Goal: Find specific page/section: Find specific page/section

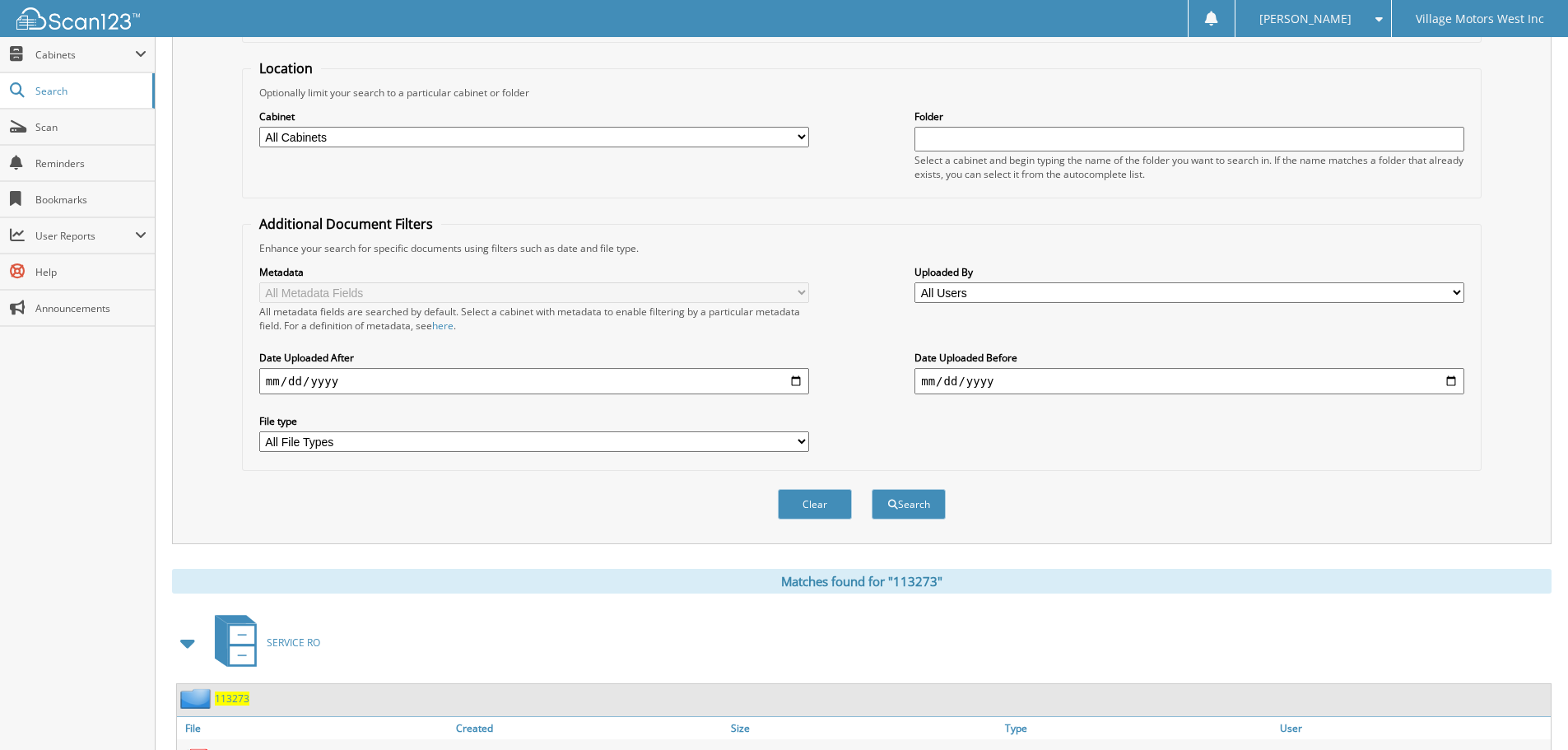
scroll to position [329, 0]
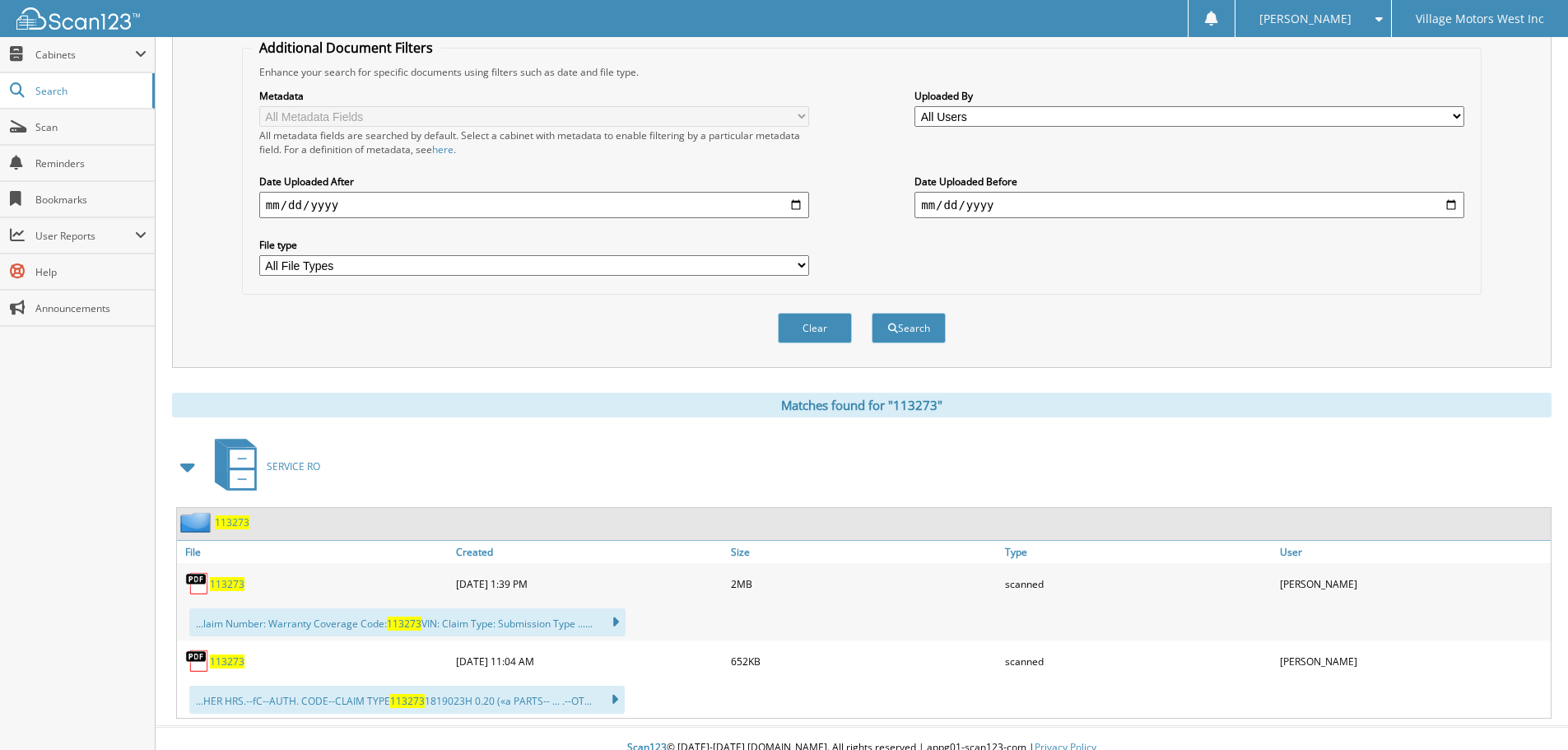
click at [232, 581] on span "113273" at bounding box center [227, 584] width 35 height 14
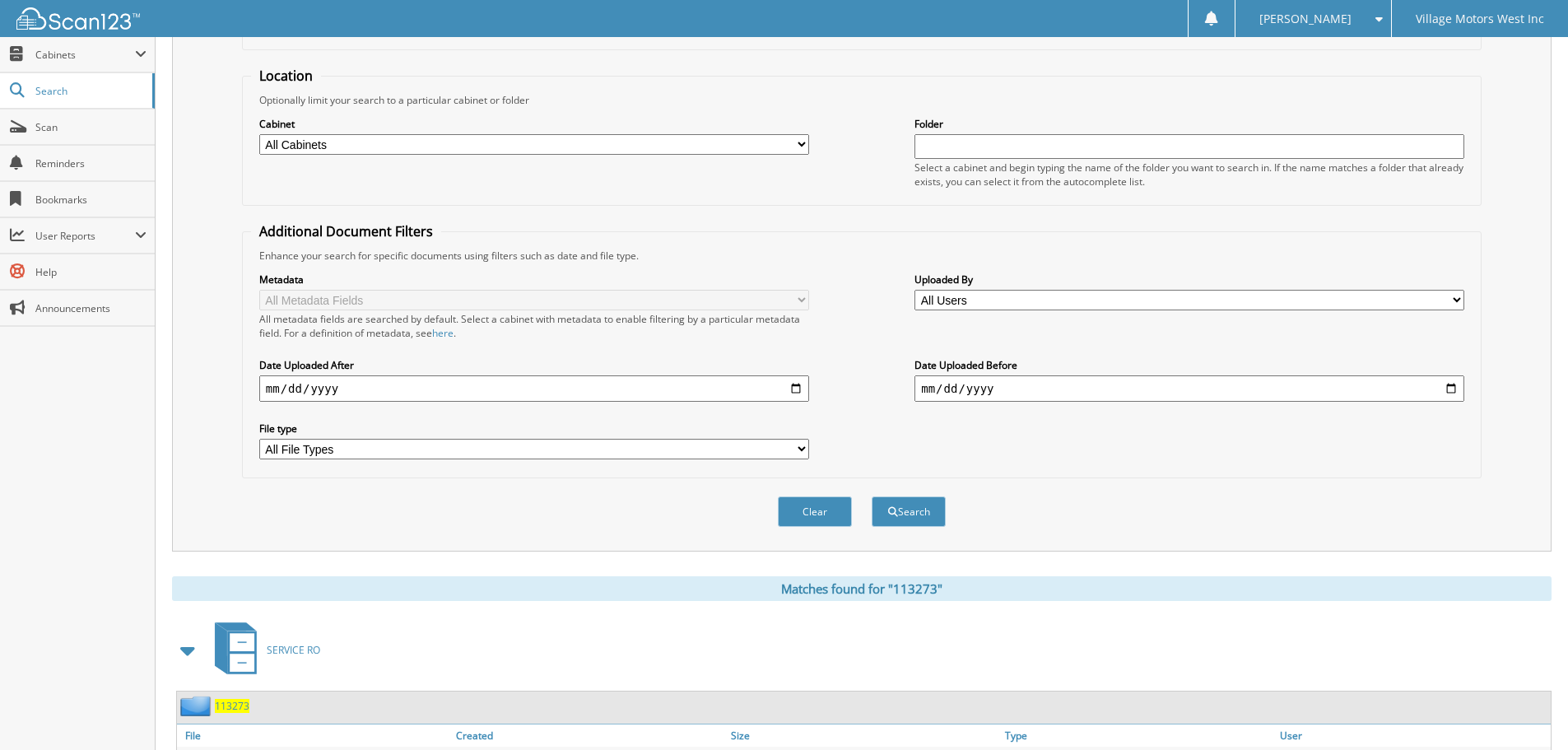
scroll to position [0, 0]
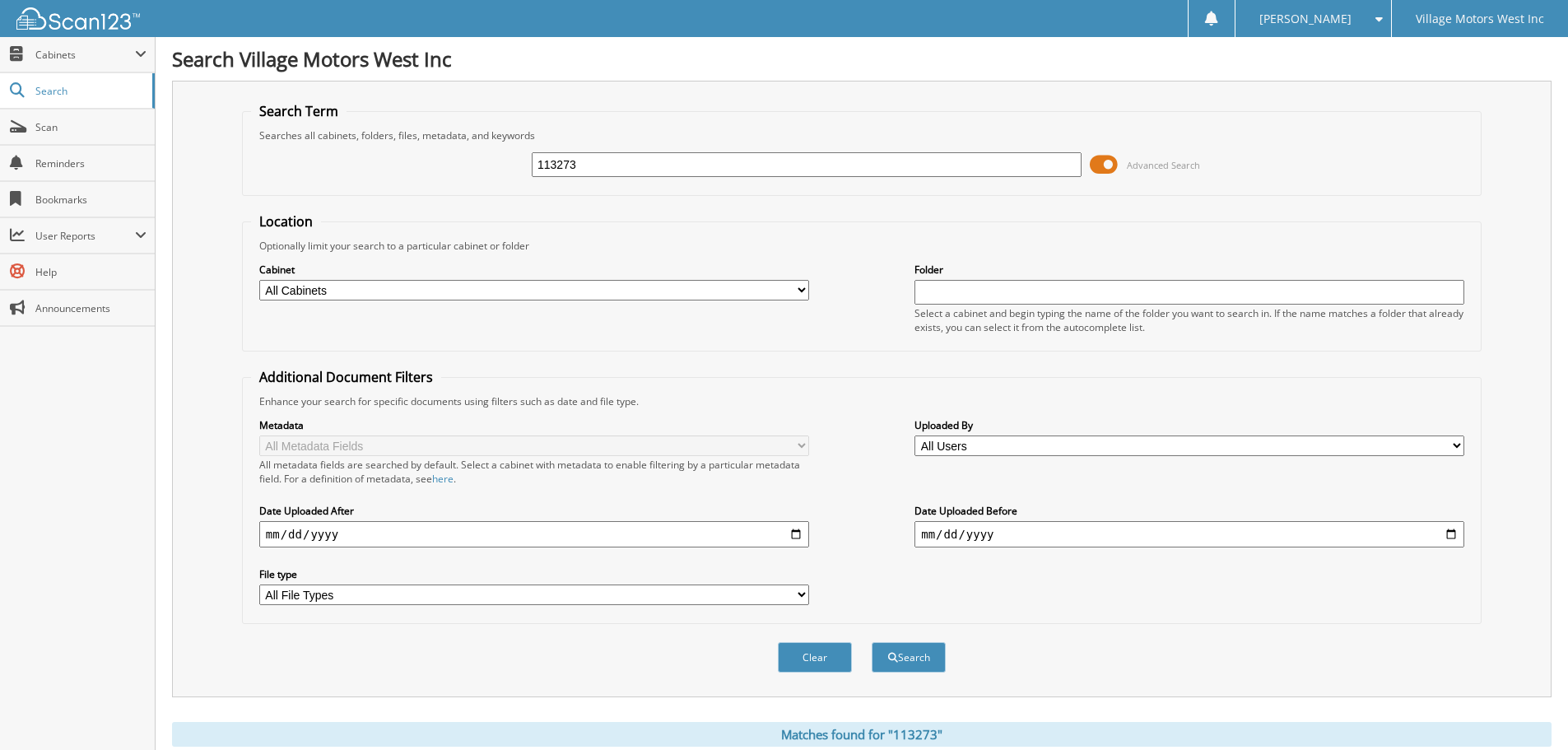
drag, startPoint x: 587, startPoint y: 164, endPoint x: 503, endPoint y: 162, distance: 84.0
click at [503, 162] on div "113273 Advanced Search" at bounding box center [861, 165] width 1221 height 45
type input "112006"
click at [872, 642] on button "Search" at bounding box center [908, 657] width 74 height 30
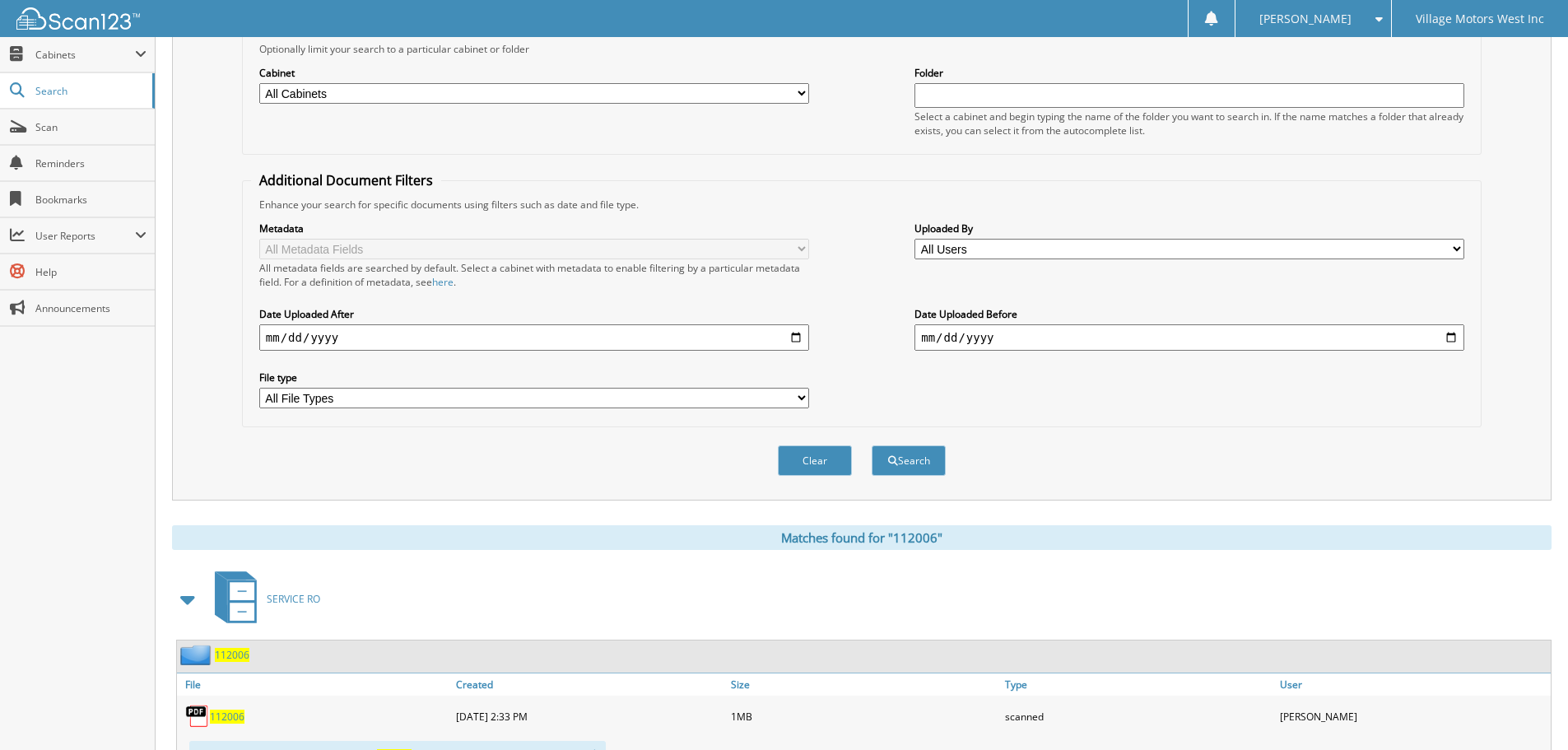
scroll to position [412, 0]
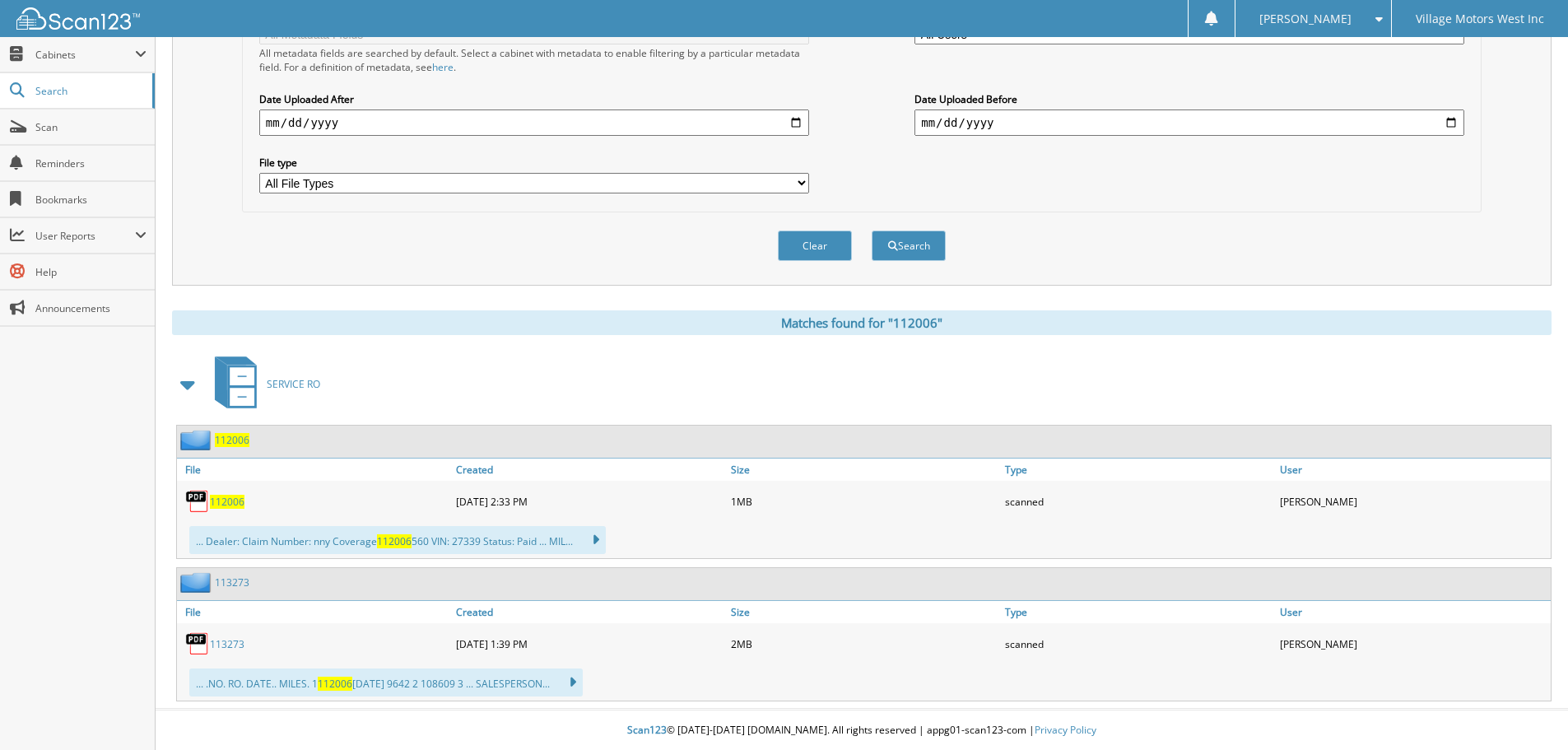
click at [229, 498] on span "112006" at bounding box center [227, 501] width 35 height 14
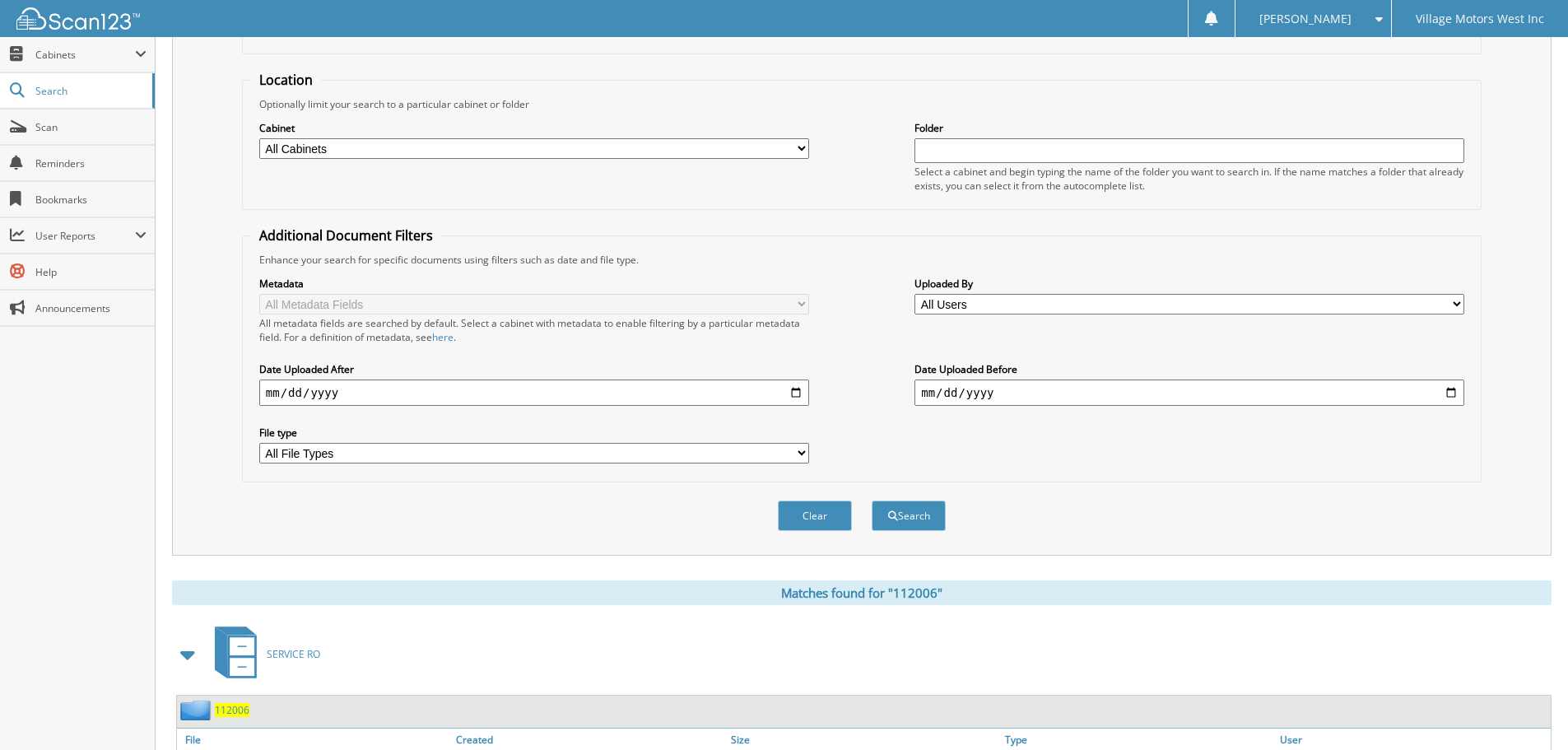
scroll to position [0, 0]
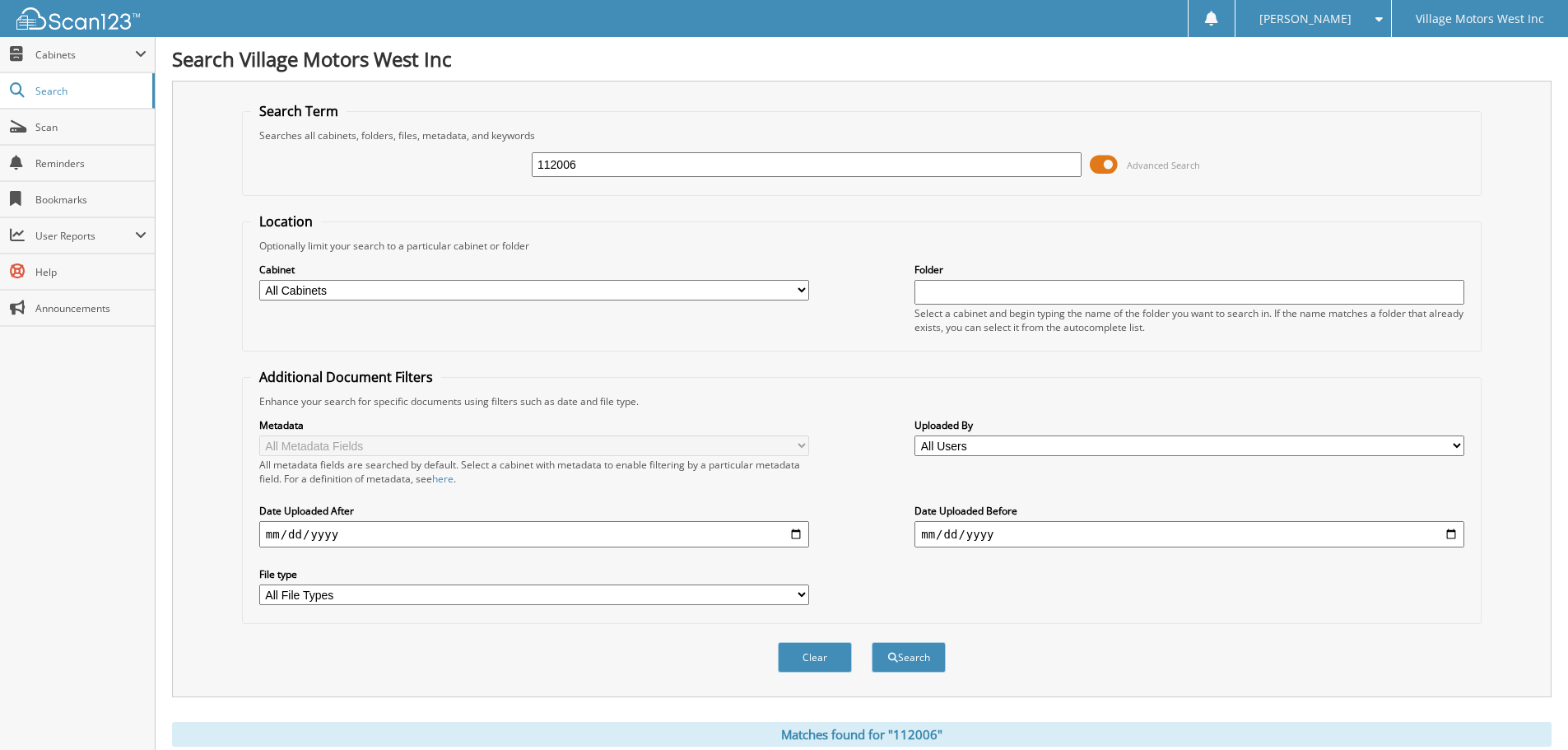
drag, startPoint x: 600, startPoint y: 166, endPoint x: 479, endPoint y: 175, distance: 121.3
click at [479, 175] on div "112006 Advanced Search" at bounding box center [861, 165] width 1221 height 45
type input "112129"
click at [872, 642] on button "Search" at bounding box center [908, 657] width 74 height 30
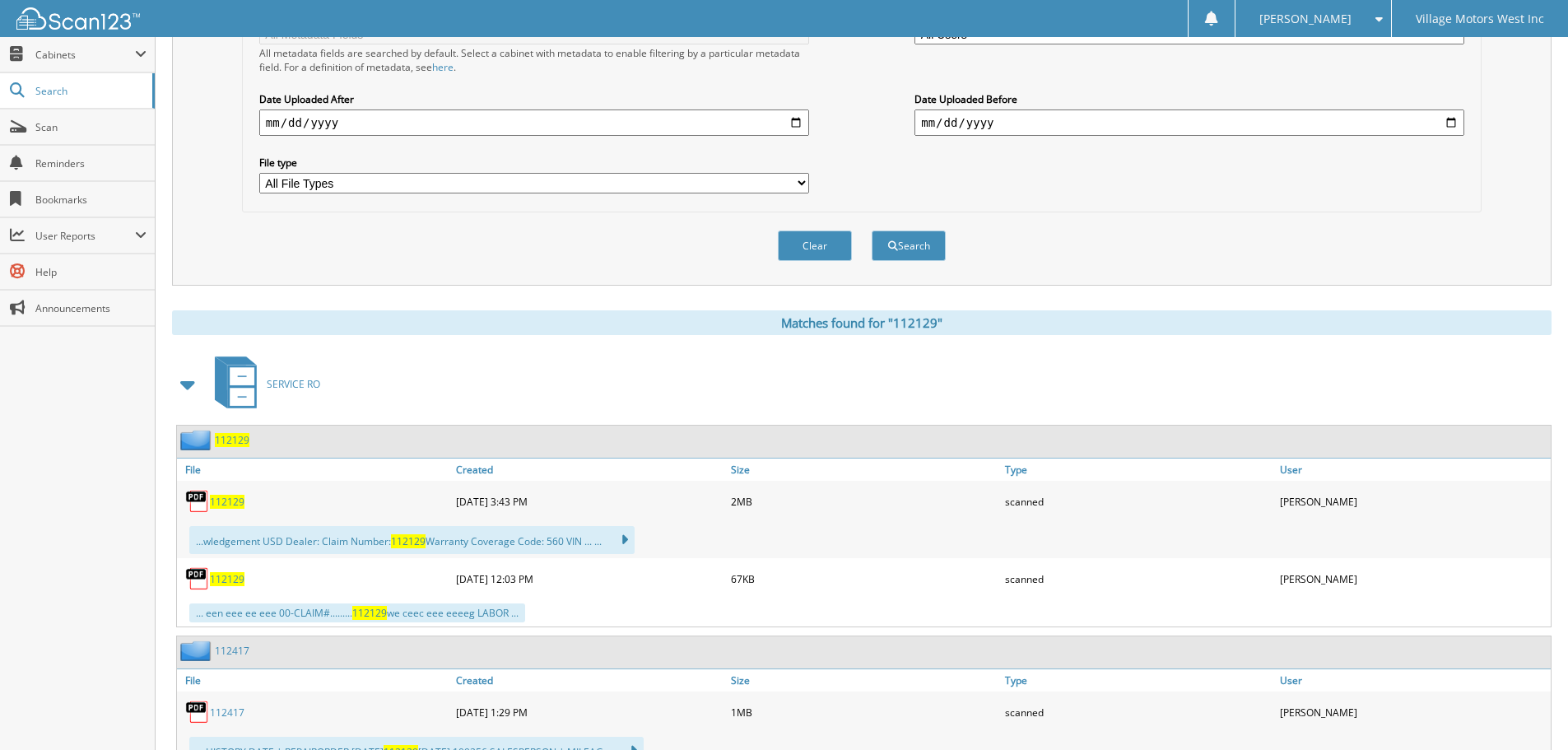
click at [225, 498] on span "112129" at bounding box center [227, 501] width 35 height 14
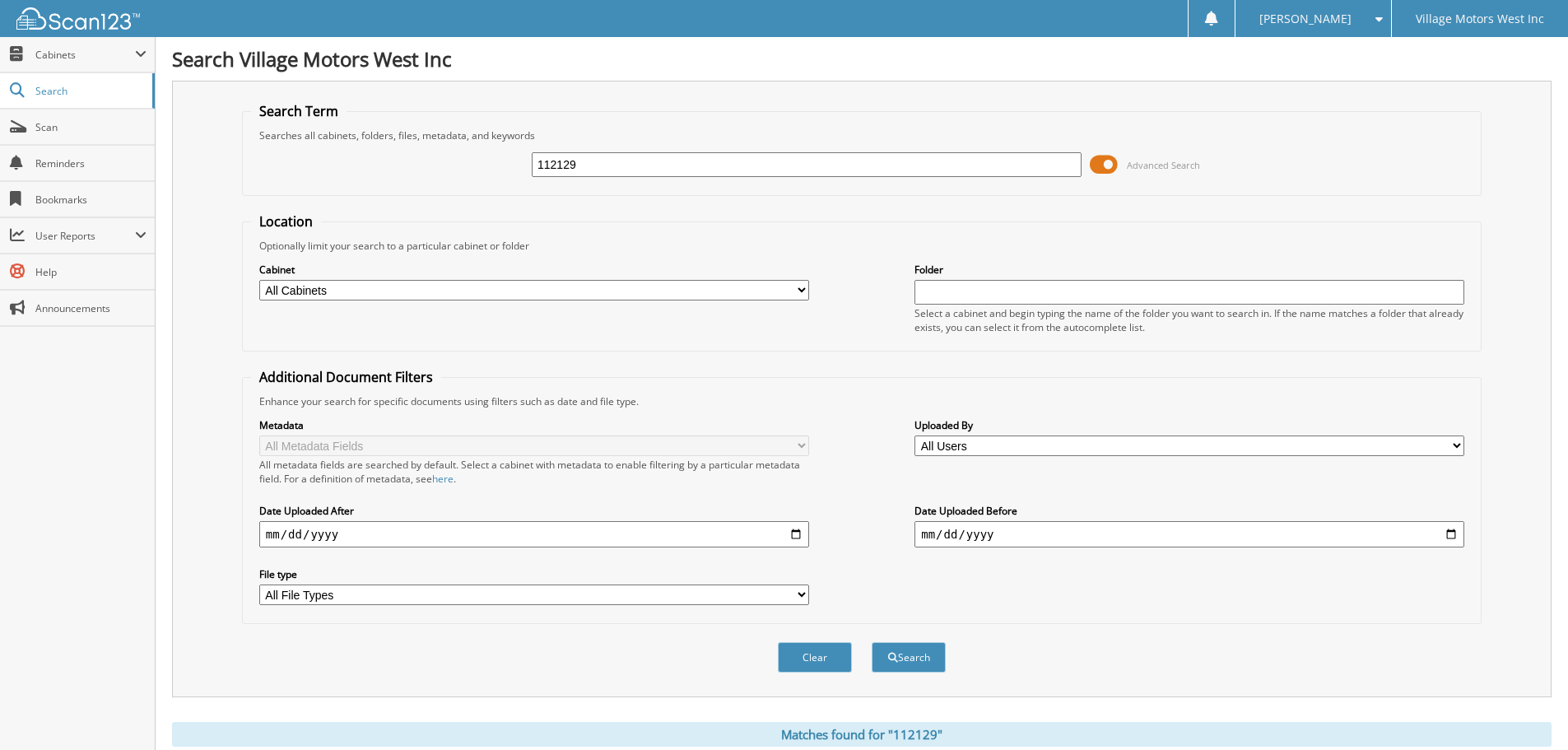
drag, startPoint x: 555, startPoint y: 160, endPoint x: 477, endPoint y: 158, distance: 78.0
click at [477, 158] on div "112129 Advanced Search" at bounding box center [861, 165] width 1221 height 45
type input "112417"
click at [872, 642] on button "Search" at bounding box center [908, 657] width 74 height 30
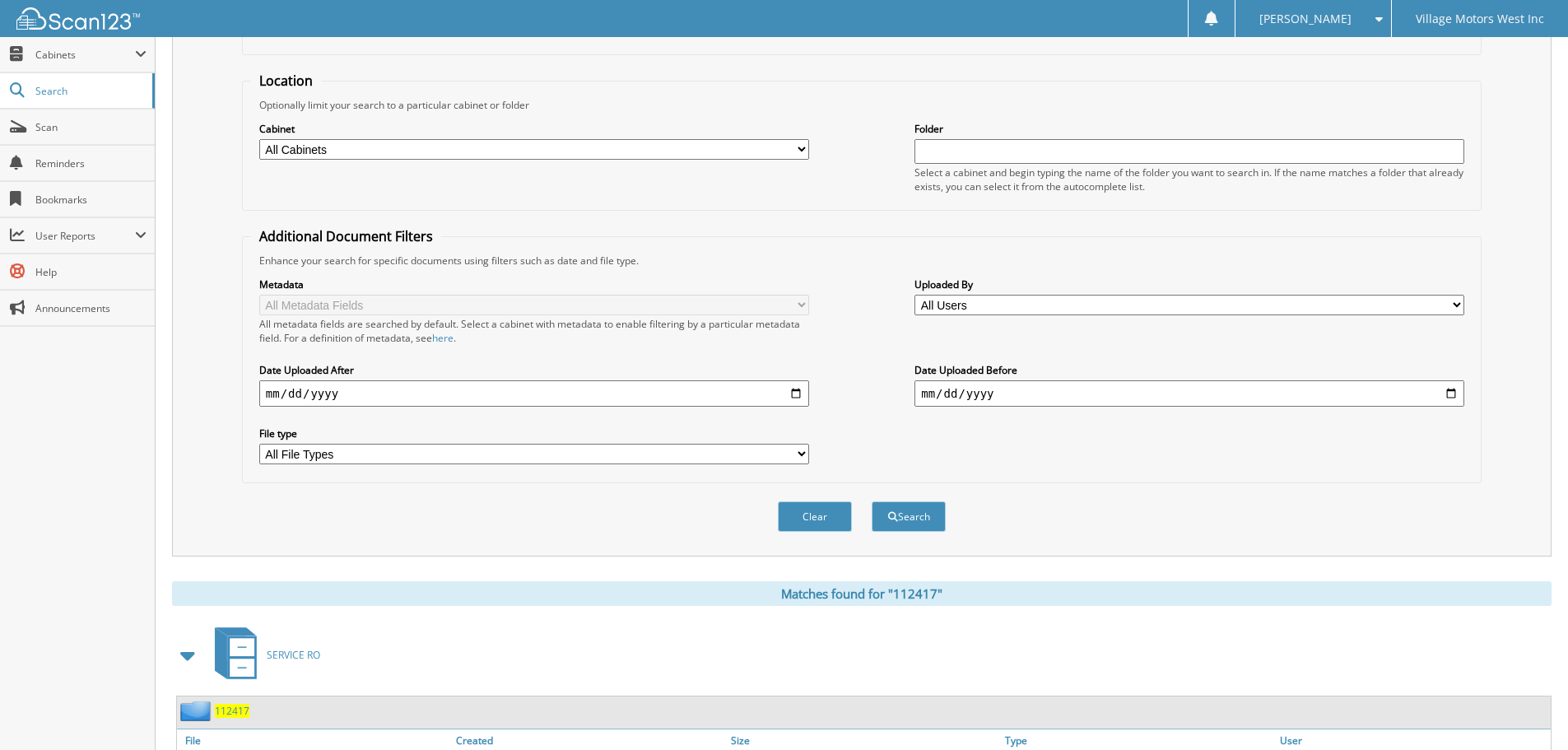
scroll to position [271, 0]
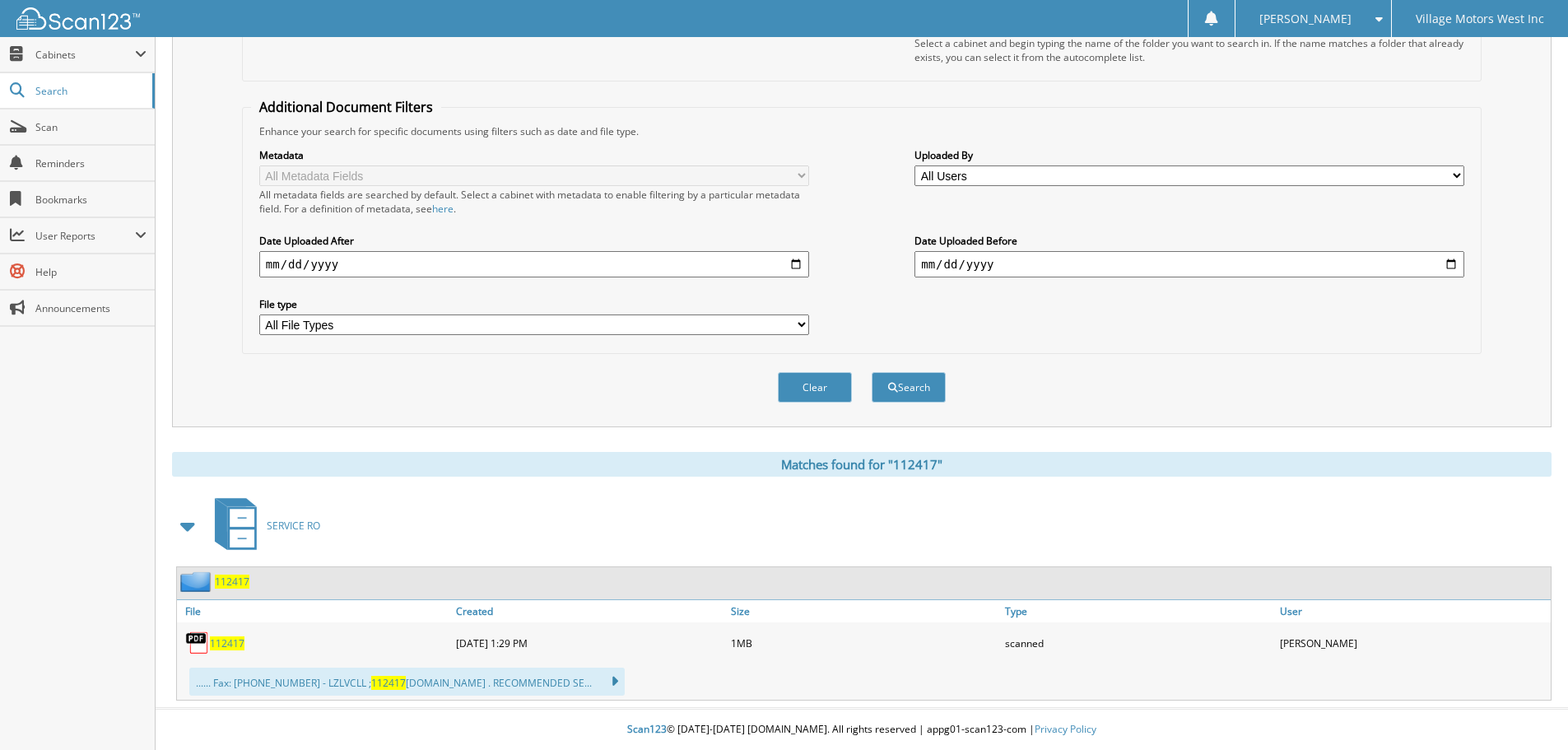
click at [226, 646] on span "112417" at bounding box center [227, 643] width 35 height 14
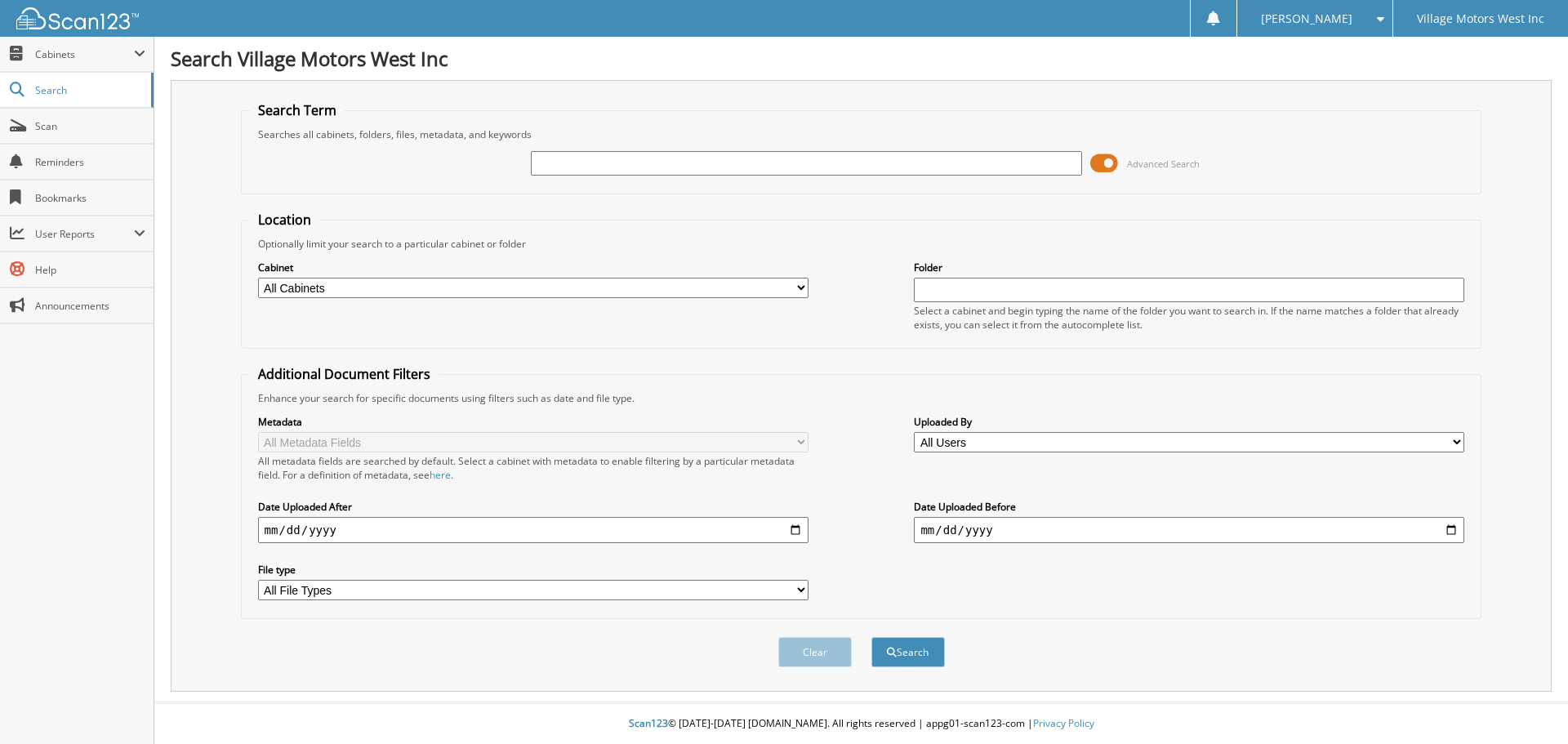
click at [580, 171] on input "text" at bounding box center [806, 162] width 551 height 24
type input "112129"
click at [871, 637] on button "Search" at bounding box center [907, 651] width 74 height 30
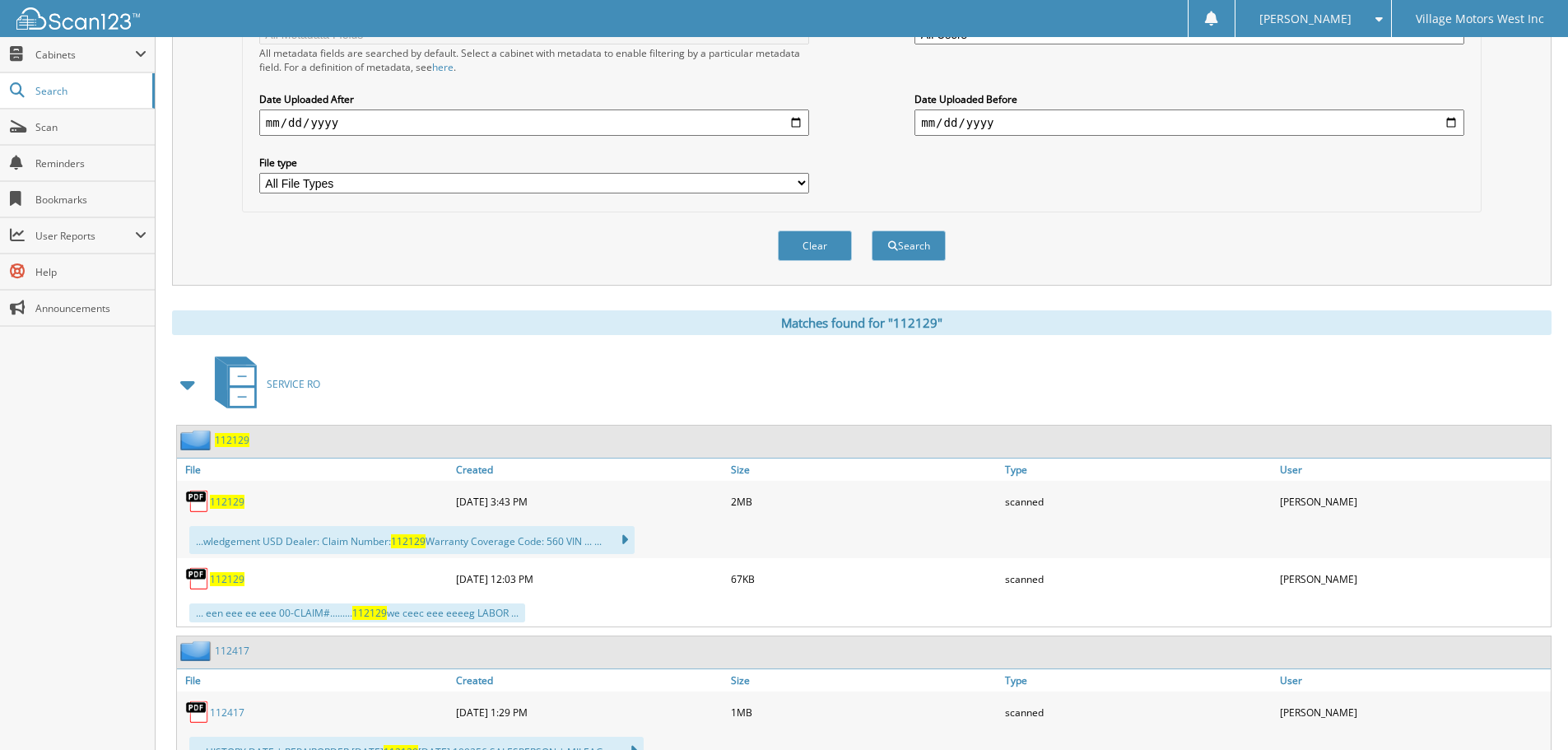
scroll to position [481, 0]
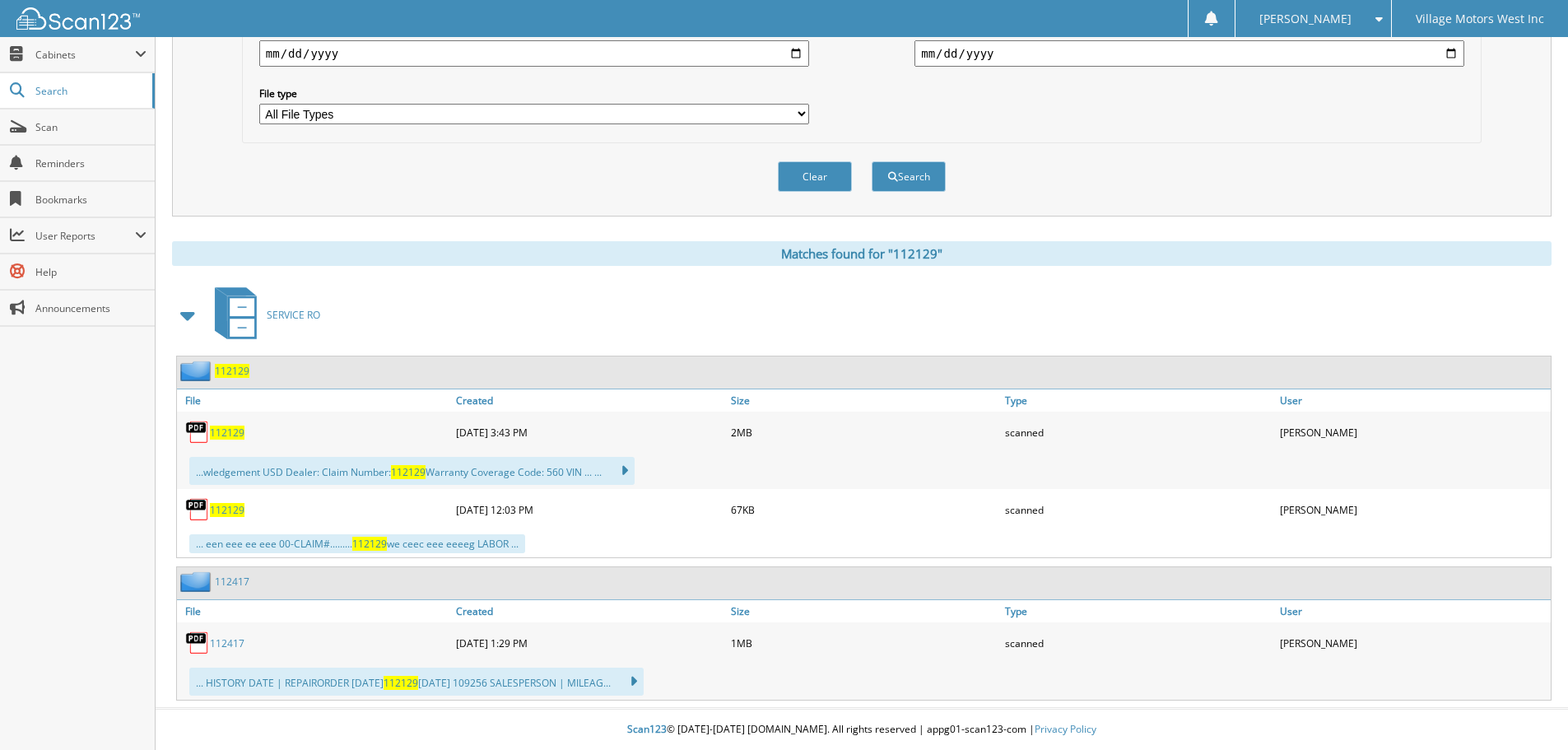
click at [233, 515] on span "112129" at bounding box center [227, 509] width 35 height 14
click at [231, 434] on span "112129" at bounding box center [227, 432] width 35 height 14
